Goal: Task Accomplishment & Management: Manage account settings

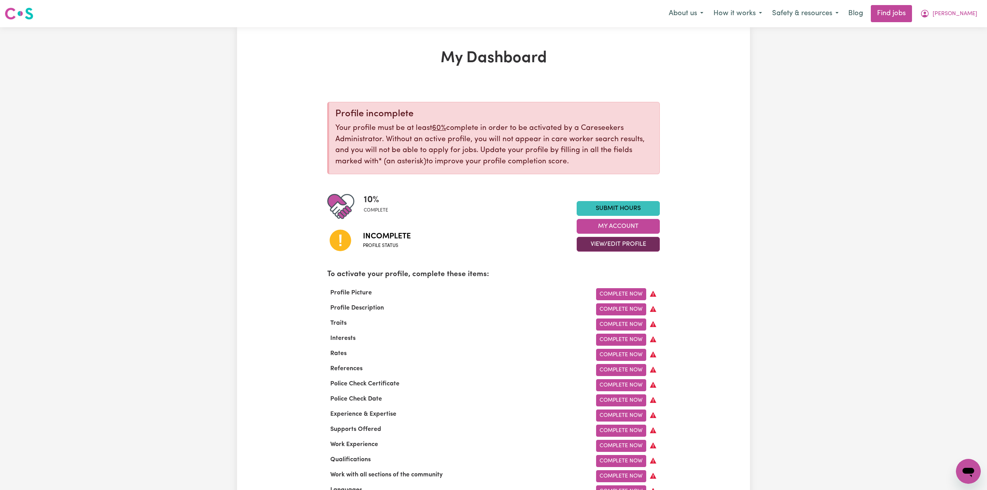
click at [602, 251] on button "View/Edit Profile" at bounding box center [618, 244] width 83 height 15
click at [608, 289] on link "Profile Completeness" at bounding box center [613, 295] width 73 height 16
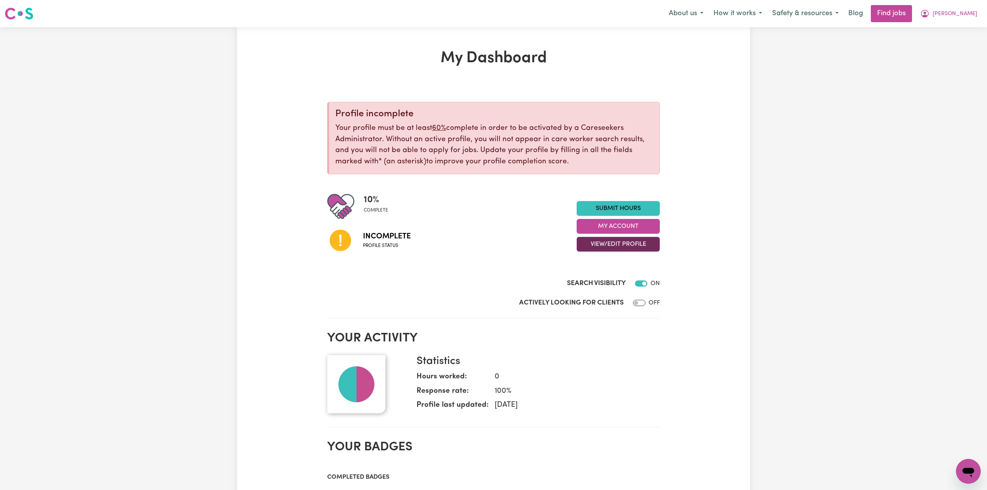
click at [616, 240] on button "View/Edit Profile" at bounding box center [618, 244] width 83 height 15
click at [605, 283] on link "Edit Profile" at bounding box center [613, 280] width 73 height 16
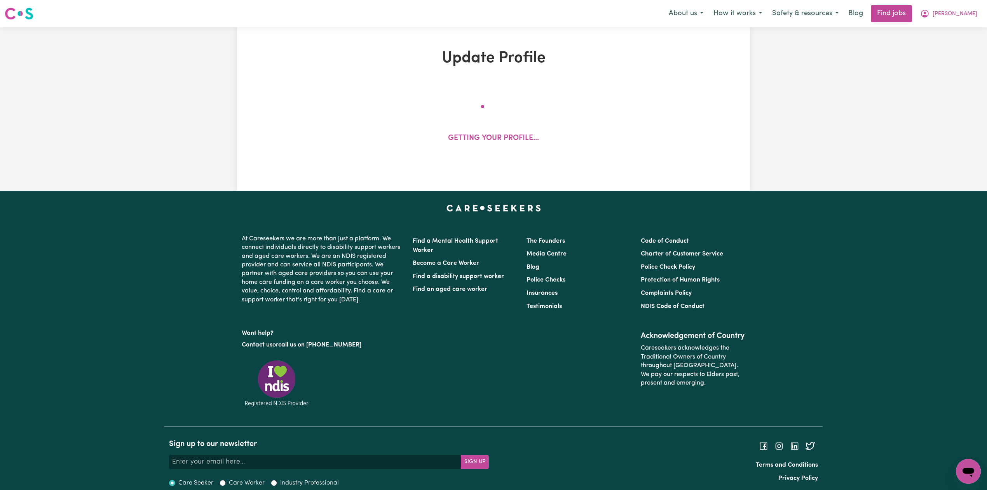
select select "[DEMOGRAPHIC_DATA]"
select select "Student Visa"
select select "Studying a healthcare related degree or qualification"
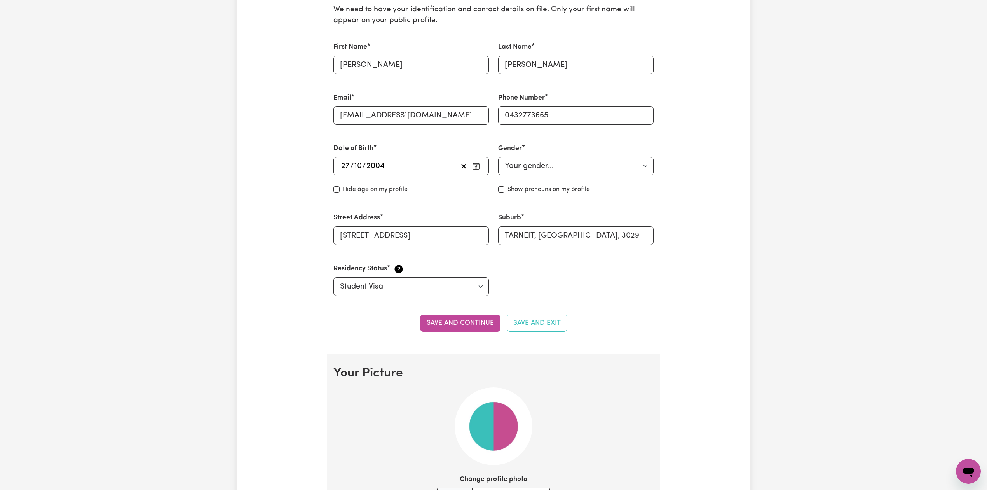
scroll to position [103, 0]
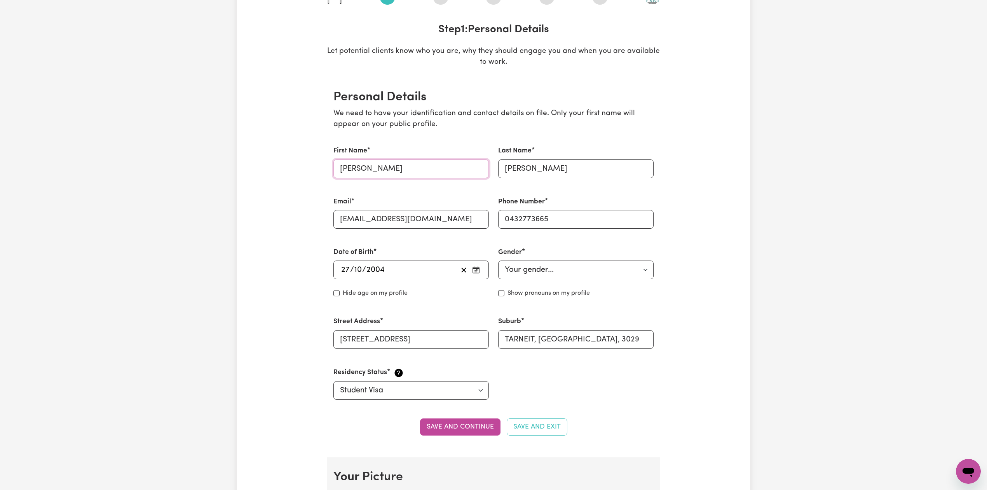
click at [395, 169] on input "[PERSON_NAME]" at bounding box center [410, 168] width 155 height 19
drag, startPoint x: 372, startPoint y: 166, endPoint x: 328, endPoint y: 169, distance: 44.0
click at [328, 169] on section "Personal Details We need to have your identification and contact details on fil…" at bounding box center [493, 267] width 333 height 380
type input "[PERSON_NAME]"
click at [577, 163] on input "[PERSON_NAME]" at bounding box center [575, 168] width 155 height 19
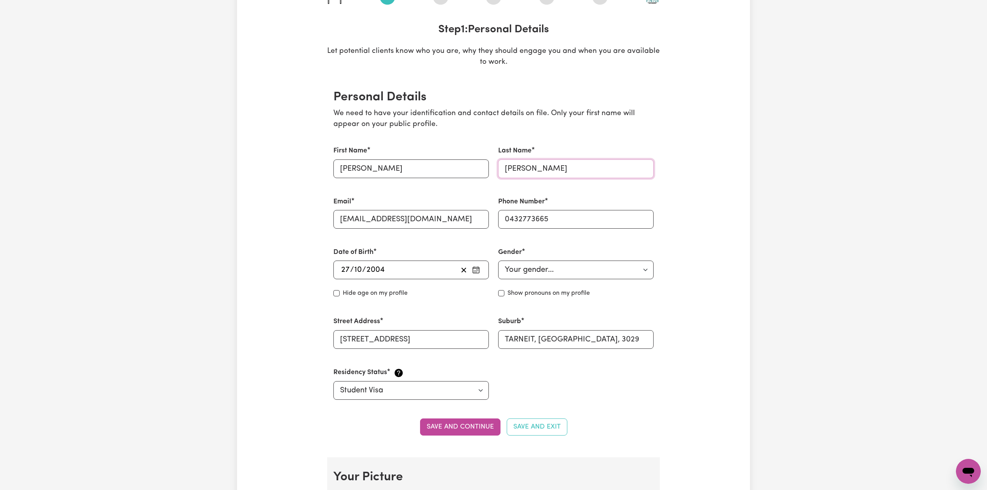
drag, startPoint x: 535, startPoint y: 166, endPoint x: 470, endPoint y: 173, distance: 65.7
click at [470, 173] on div "First Name [PERSON_NAME] Last Name [PERSON_NAME] Email [EMAIL_ADDRESS][DOMAIN_N…" at bounding box center [493, 272] width 329 height 272
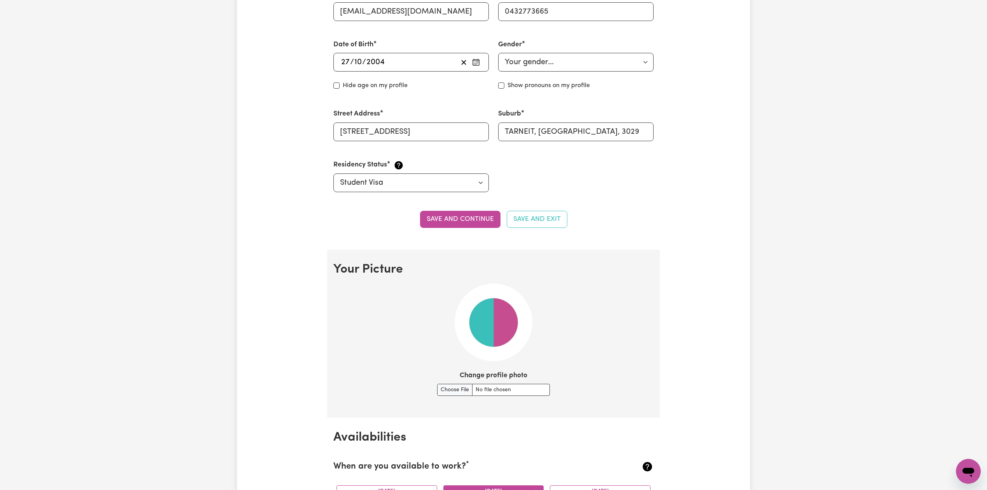
type input "[PERSON_NAME]"
click at [457, 221] on button "Save and continue" at bounding box center [460, 219] width 80 height 17
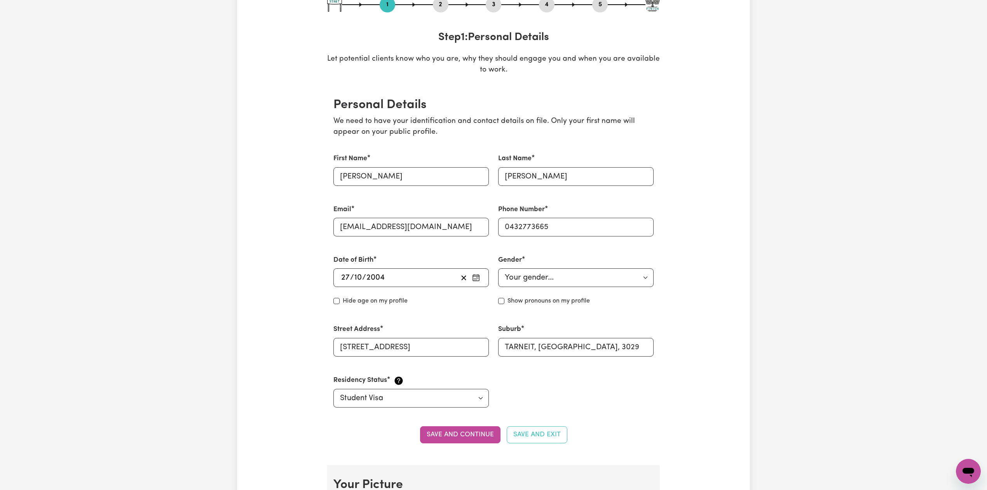
scroll to position [0, 0]
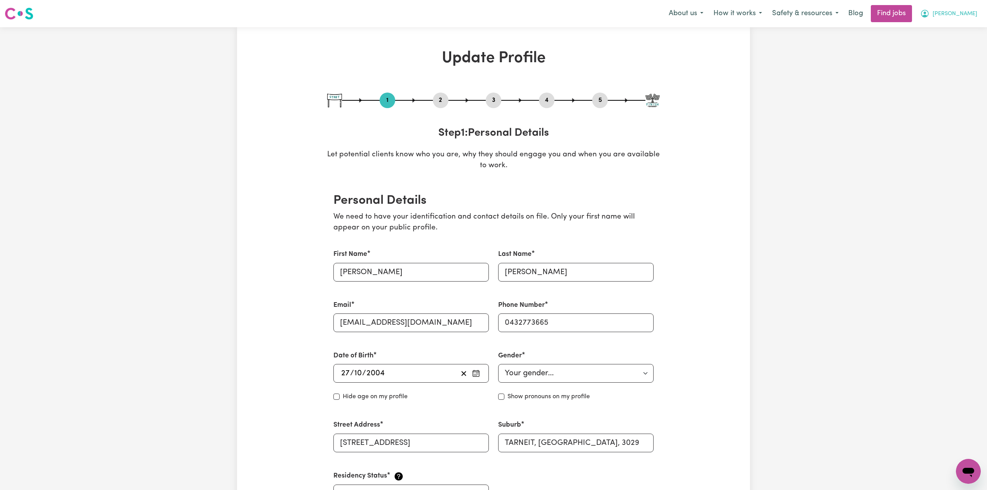
drag, startPoint x: 967, startPoint y: 8, endPoint x: 963, endPoint y: 21, distance: 13.6
click at [967, 8] on button "[PERSON_NAME]" at bounding box center [948, 13] width 67 height 16
click at [947, 64] on link "Logout" at bounding box center [950, 59] width 61 height 15
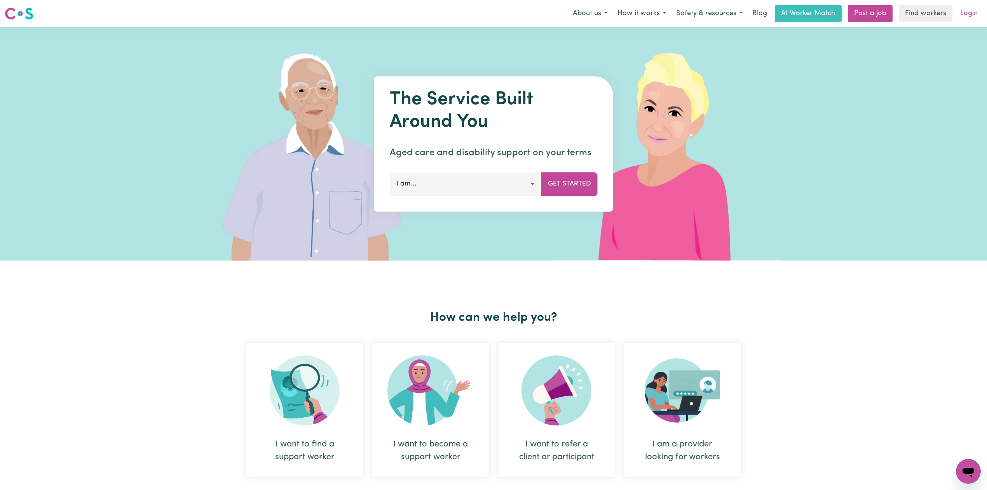
click at [967, 13] on link "Login" at bounding box center [968, 13] width 27 height 17
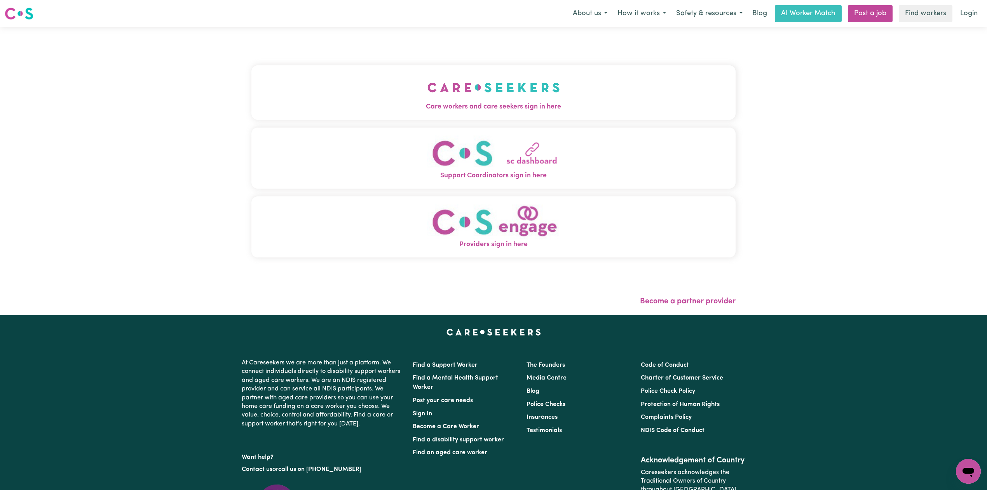
click at [427, 77] on img "Care workers and care seekers sign in here" at bounding box center [493, 87] width 132 height 29
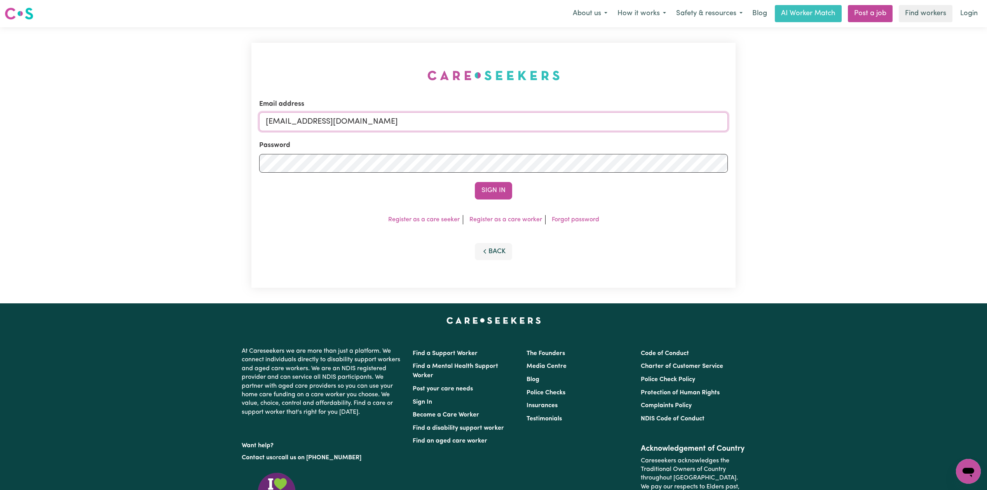
drag, startPoint x: 355, startPoint y: 114, endPoint x: 355, endPoint y: 120, distance: 6.2
click at [355, 114] on input "[EMAIL_ADDRESS][DOMAIN_NAME]" at bounding box center [493, 121] width 469 height 19
drag, startPoint x: 306, startPoint y: 121, endPoint x: 523, endPoint y: 122, distance: 216.4
click at [523, 122] on input "Superuser~[EMAIL_ADDRESS][DOMAIN_NAME]" at bounding box center [493, 121] width 469 height 19
type input "Superuser~[EMAIL_ADDRESS][DOMAIN_NAME]"
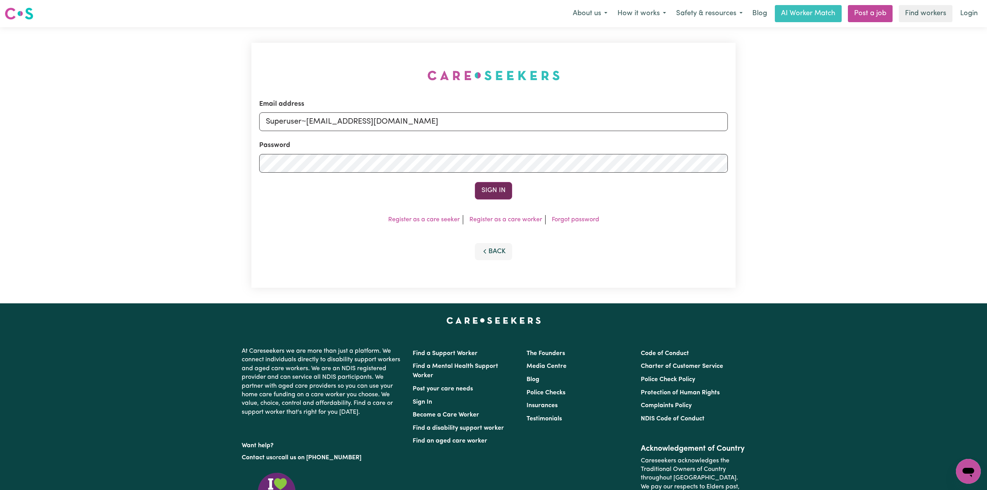
drag, startPoint x: 504, startPoint y: 178, endPoint x: 498, endPoint y: 185, distance: 9.4
click at [501, 182] on form "Email address Superuser~[EMAIL_ADDRESS][DOMAIN_NAME] Password Sign In" at bounding box center [493, 149] width 469 height 100
click at [498, 185] on button "Sign In" at bounding box center [493, 190] width 37 height 17
